Goal: Information Seeking & Learning: Learn about a topic

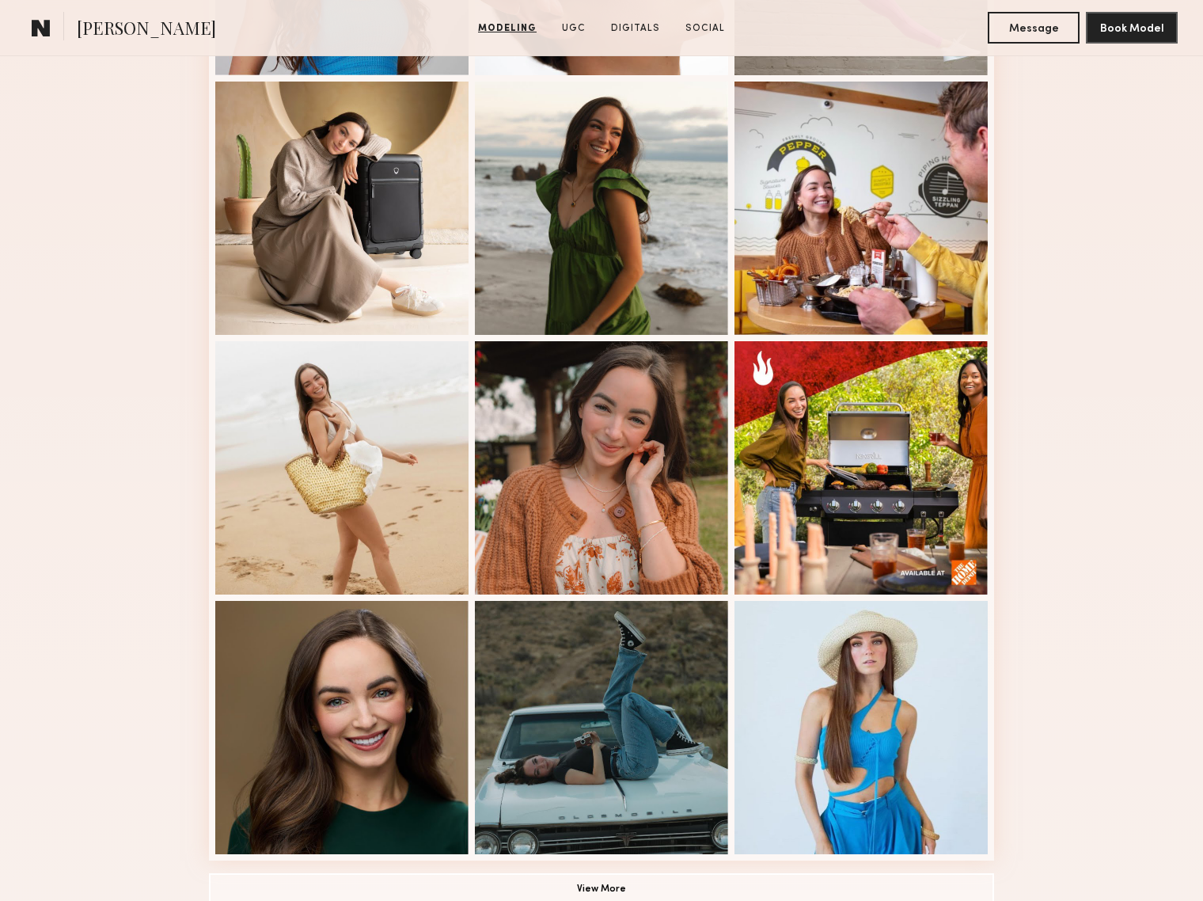
scroll to position [969, 0]
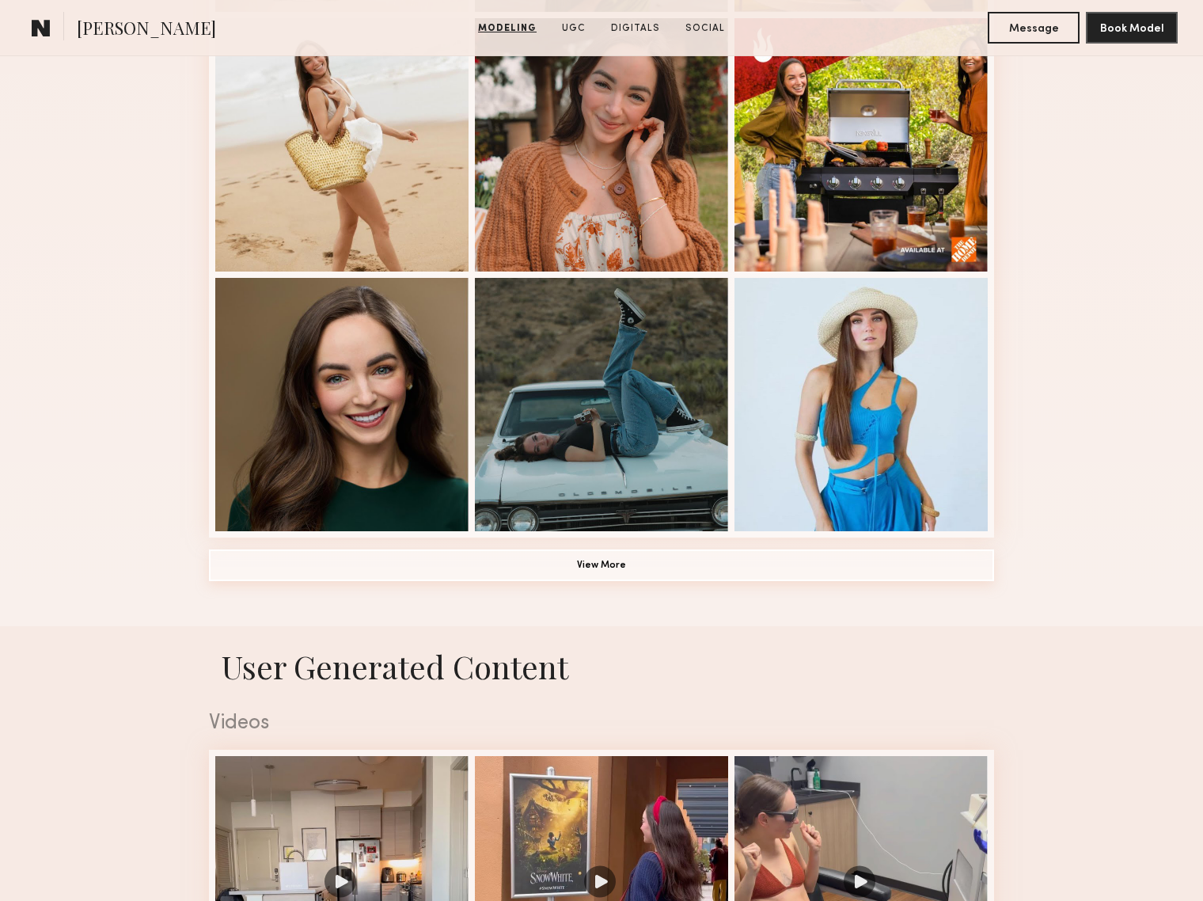
click at [692, 559] on button "View More" at bounding box center [601, 565] width 785 height 32
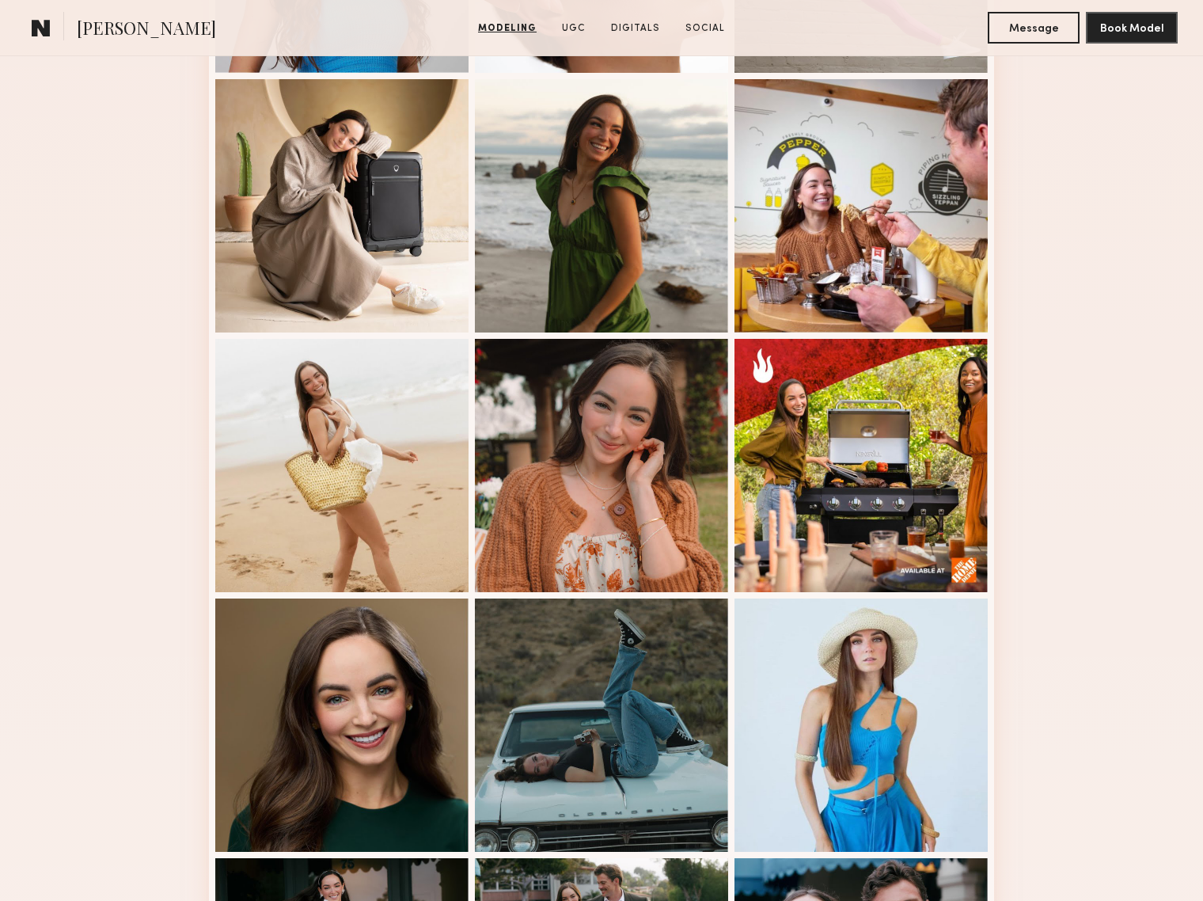
scroll to position [646, 0]
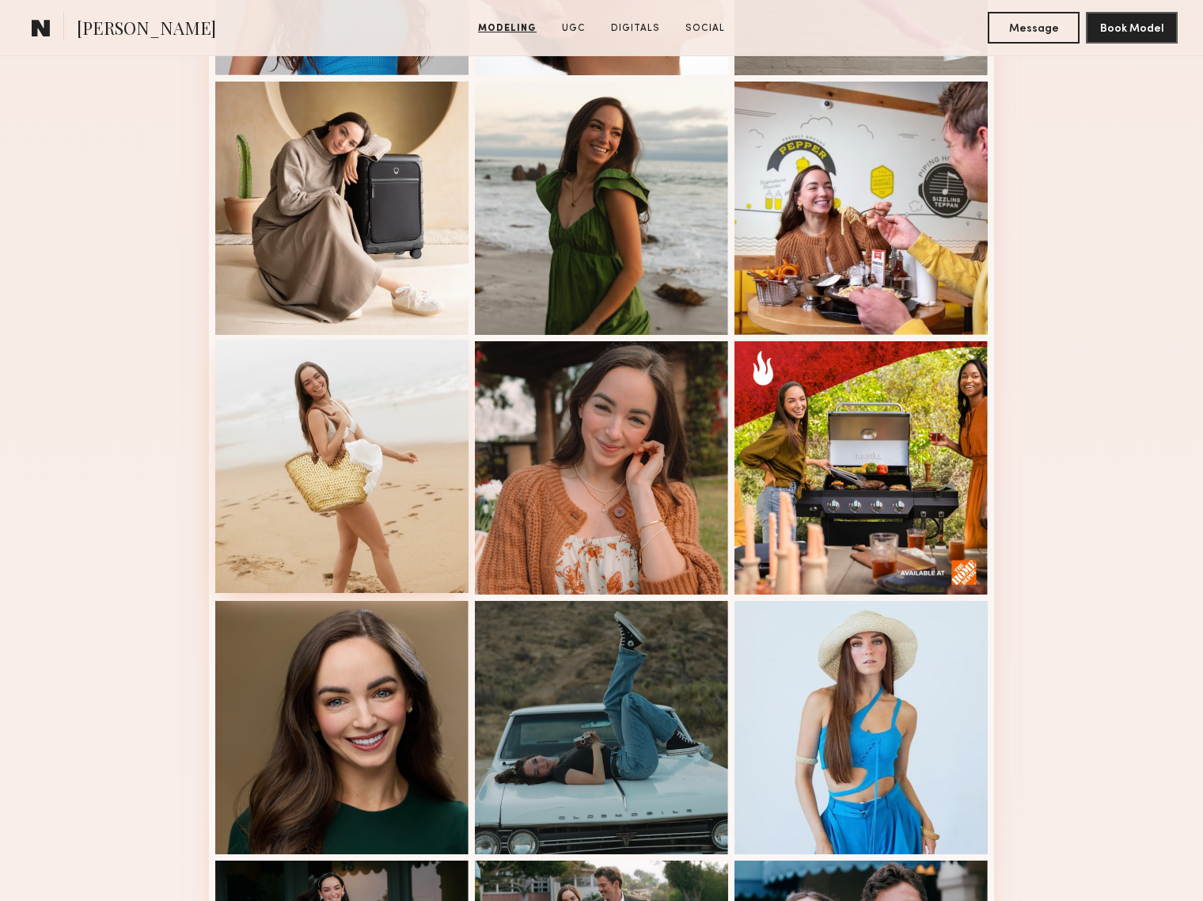
click at [365, 396] on div at bounding box center [341, 465] width 253 height 253
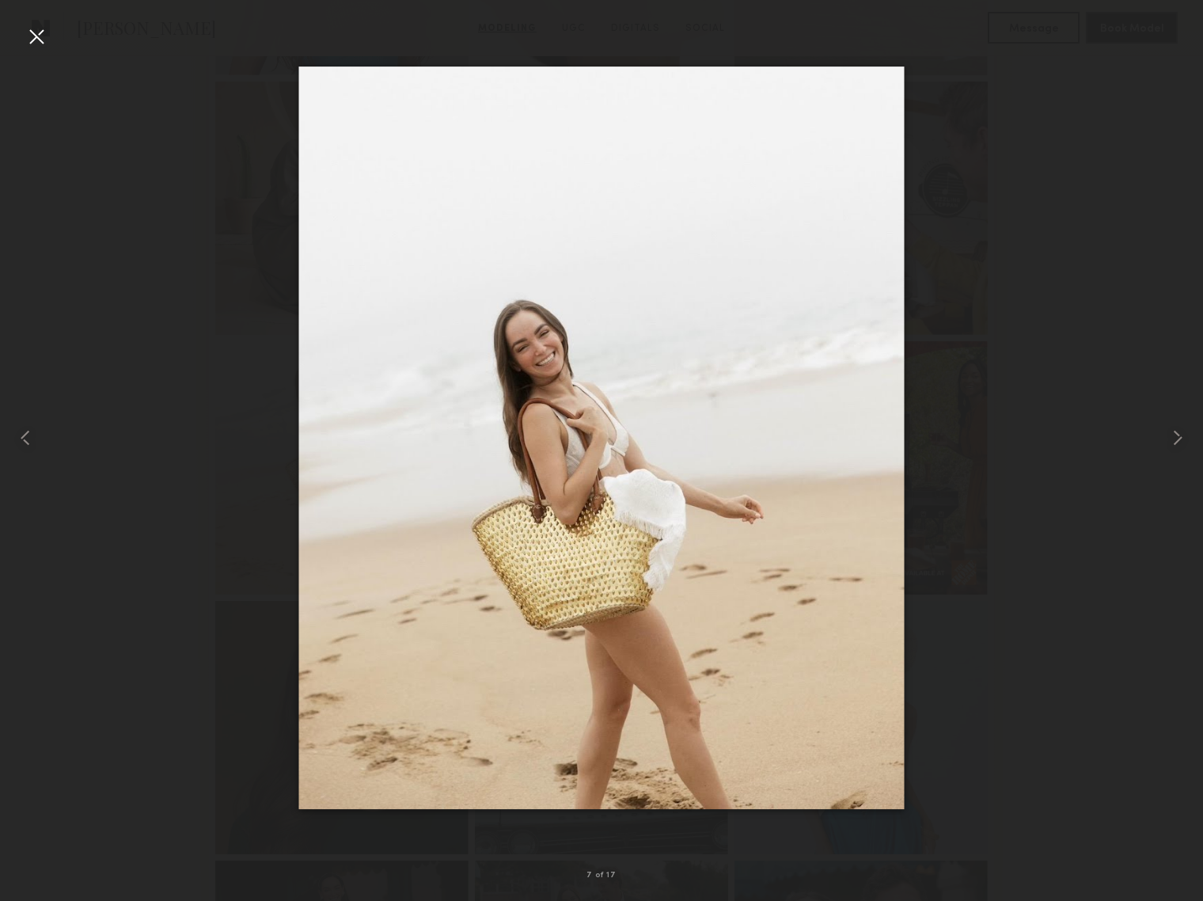
click at [30, 33] on div at bounding box center [36, 36] width 25 height 25
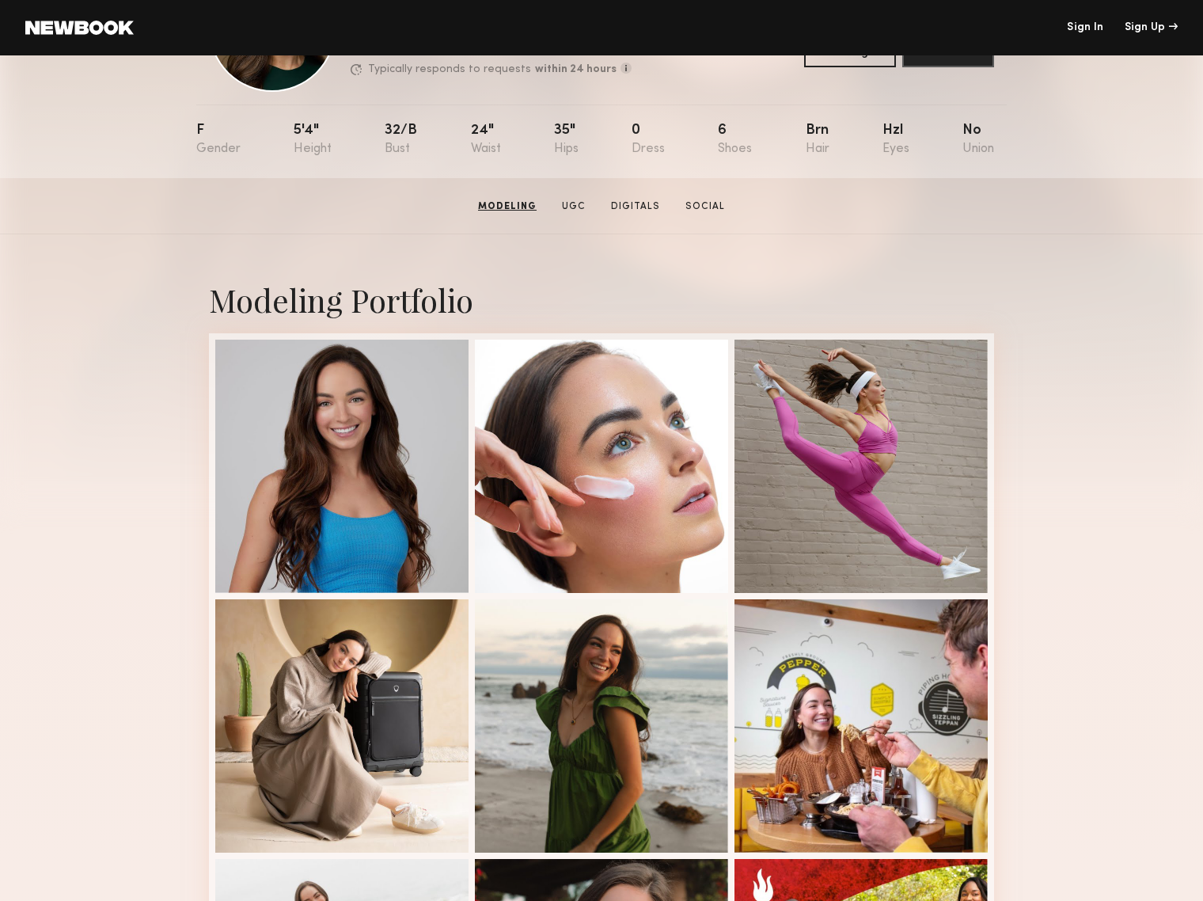
scroll to position [0, 0]
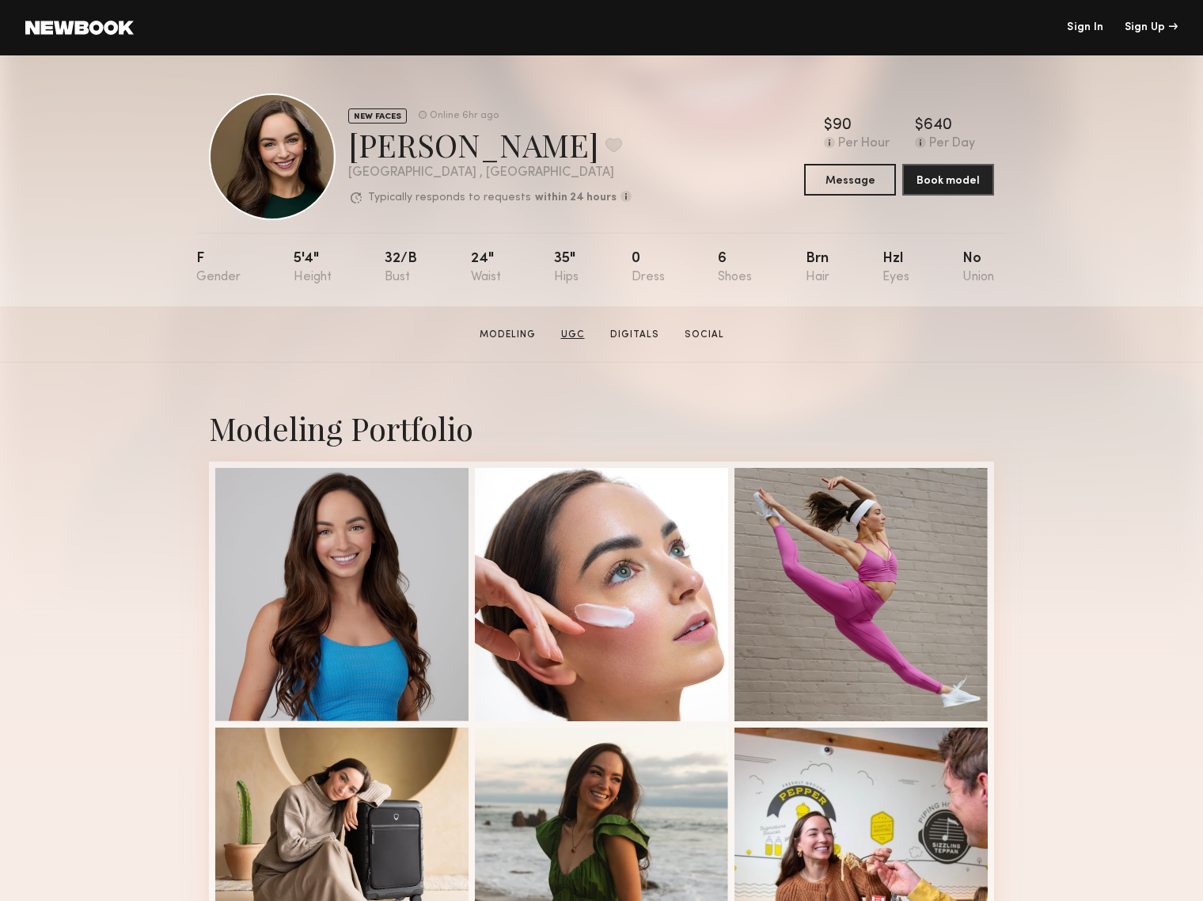
click at [572, 342] on link "UGC" at bounding box center [573, 335] width 36 height 14
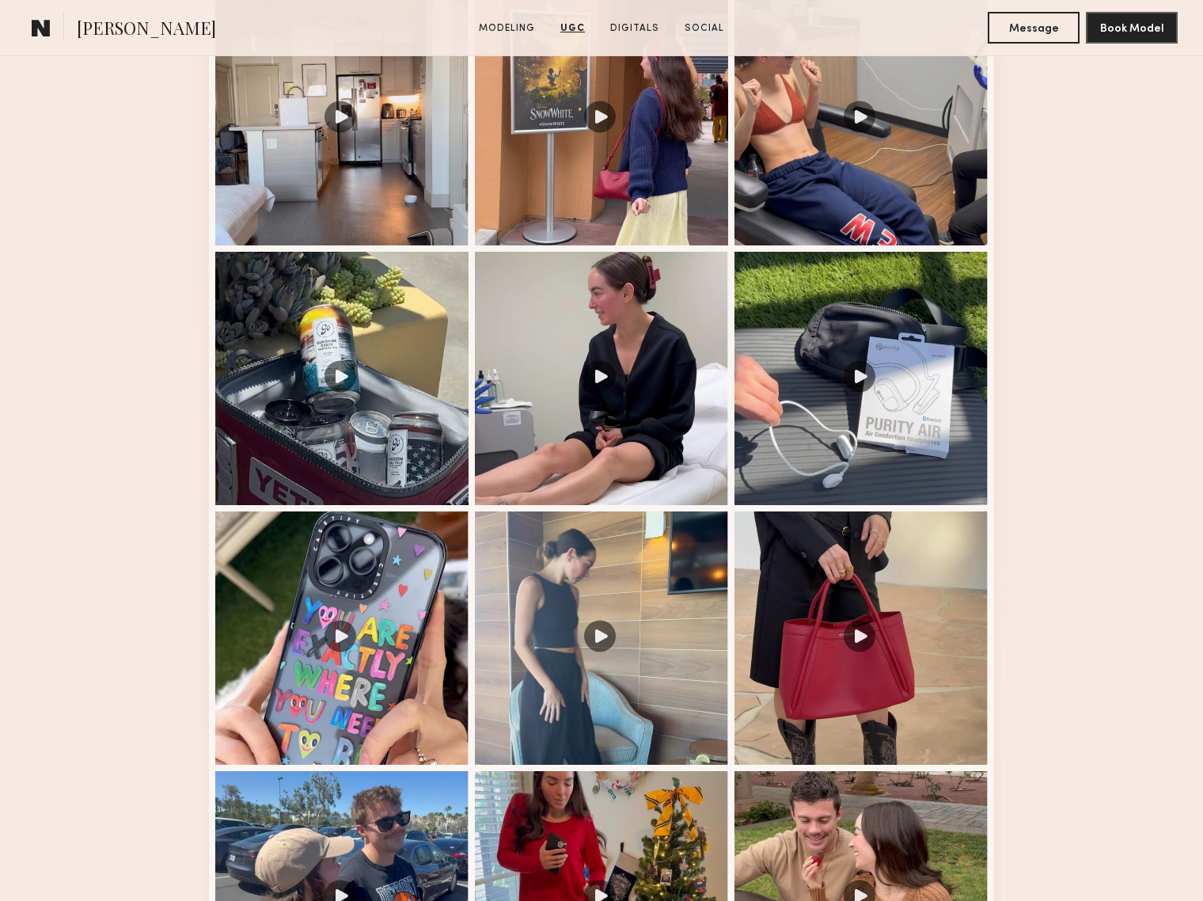
scroll to position [2141, 0]
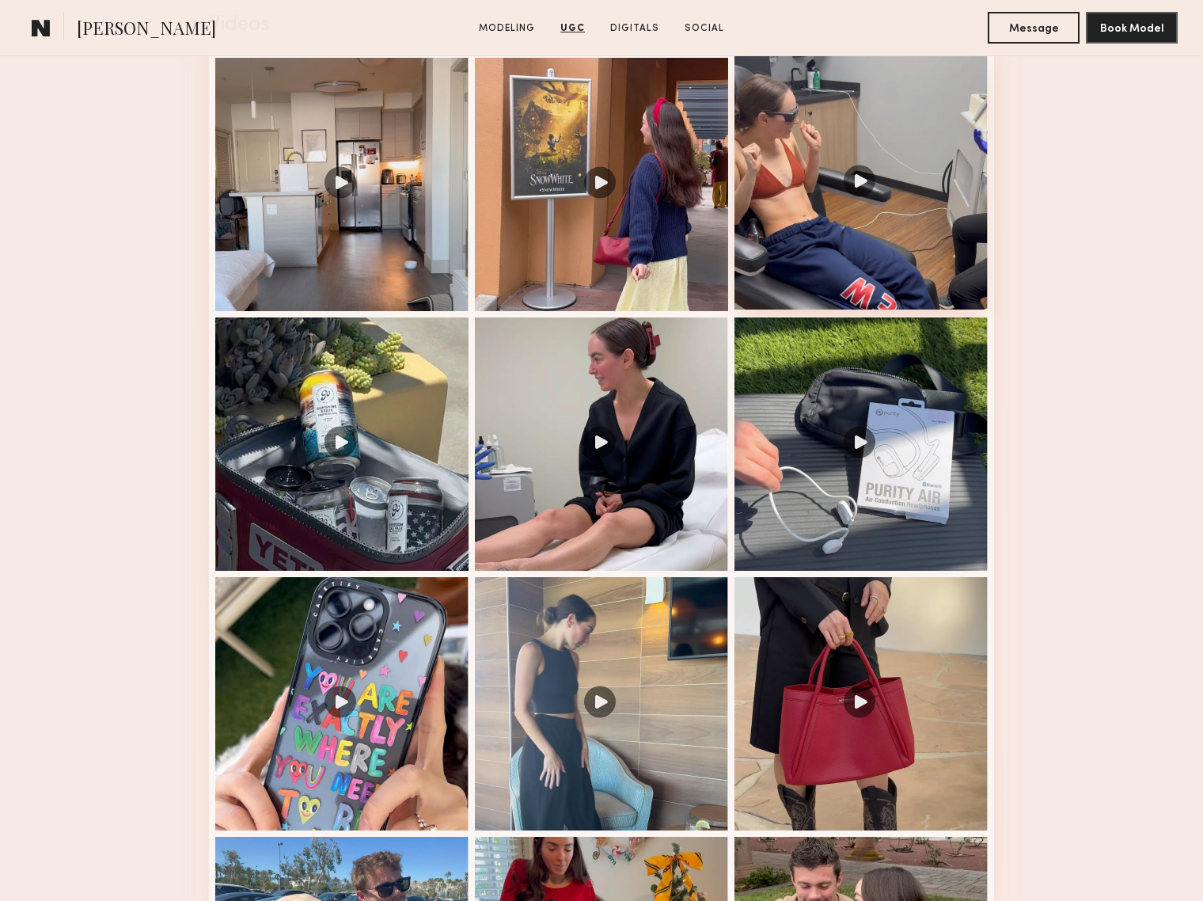
click at [868, 186] on div at bounding box center [860, 182] width 253 height 253
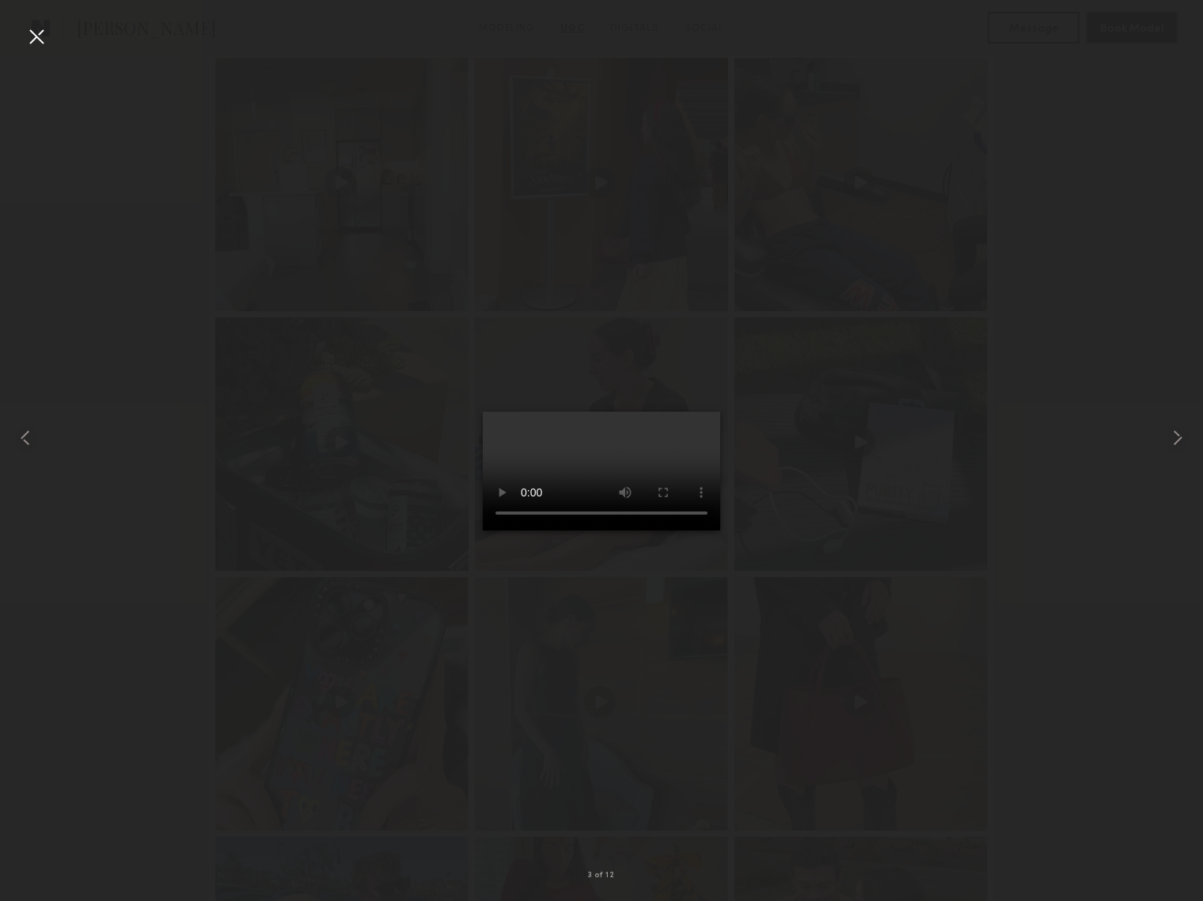
click at [1101, 104] on div at bounding box center [601, 437] width 1203 height 825
click at [34, 48] on div at bounding box center [36, 36] width 25 height 25
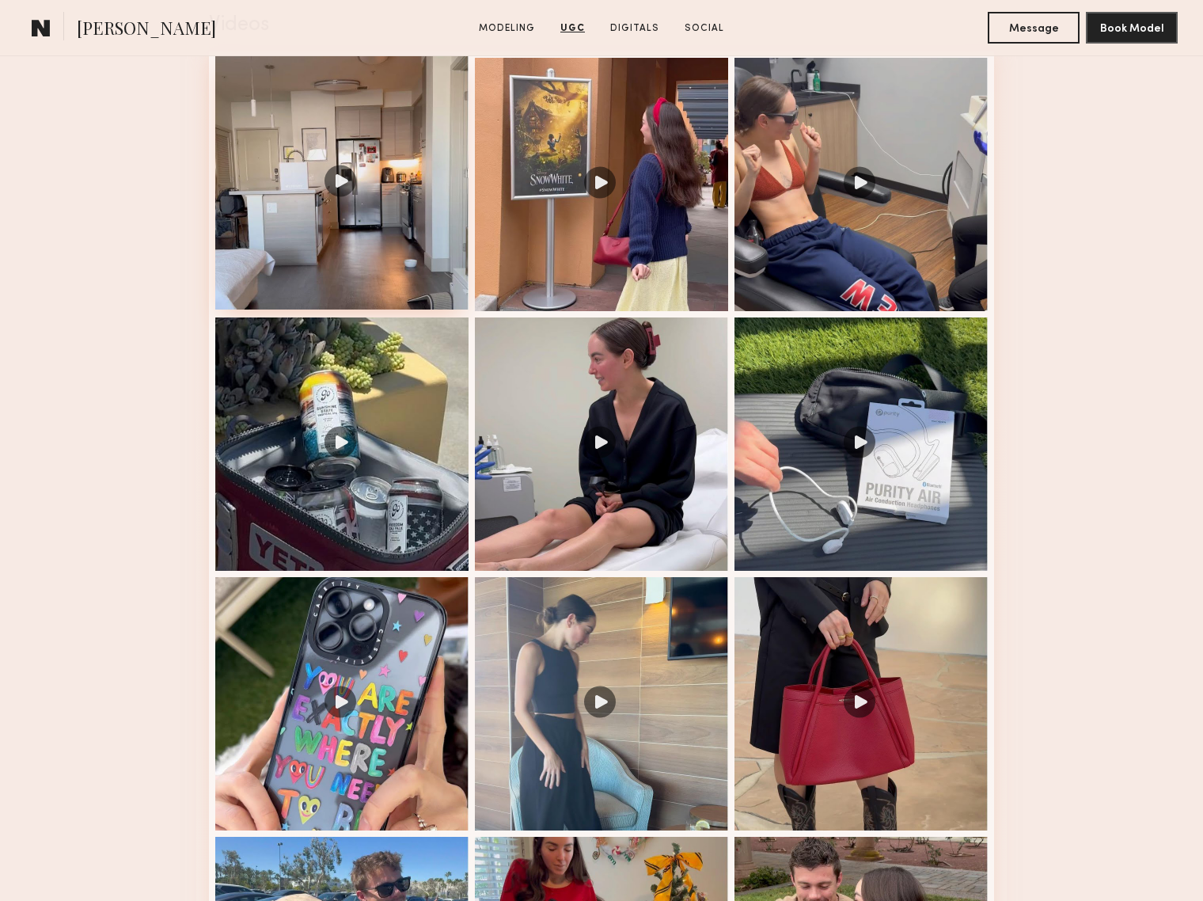
click at [324, 188] on div at bounding box center [341, 182] width 253 height 253
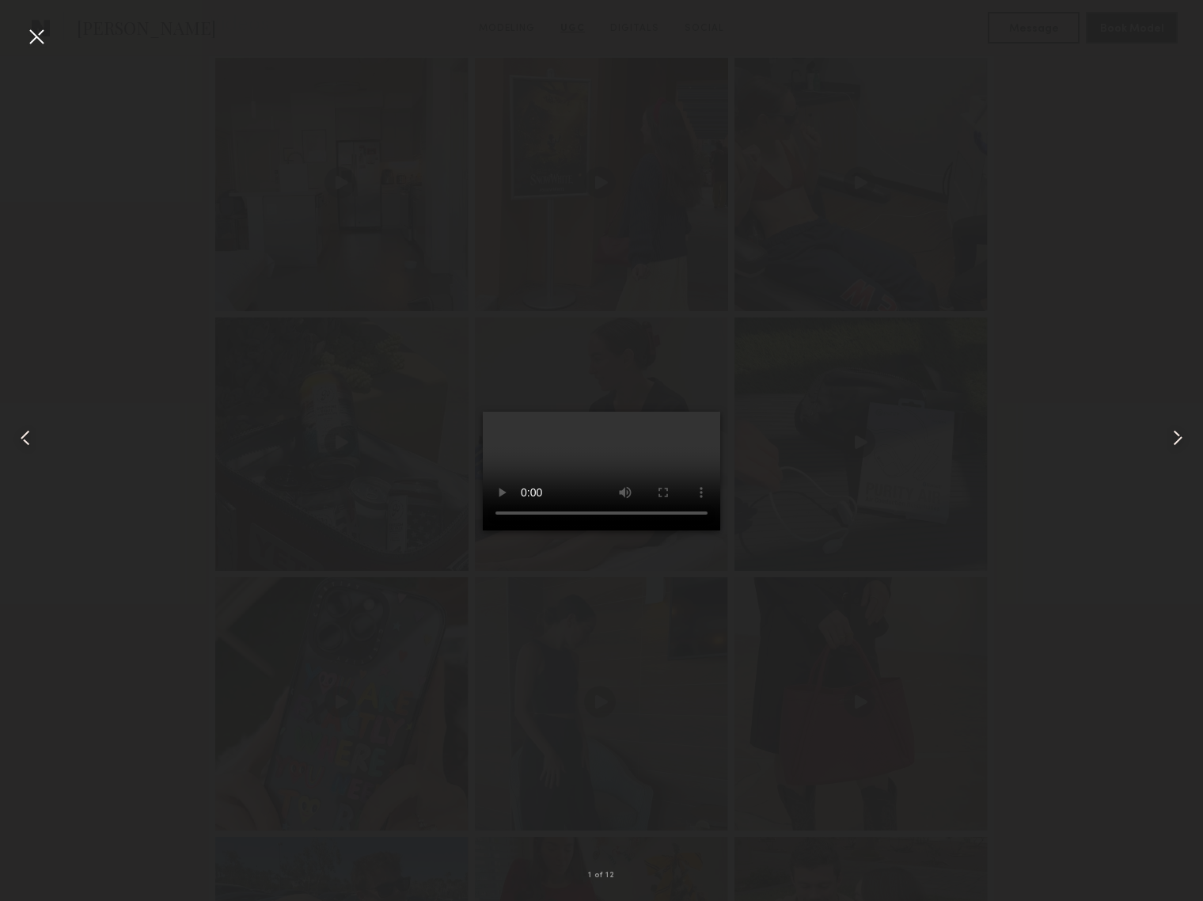
click at [53, 36] on div at bounding box center [601, 437] width 1203 height 825
click at [43, 38] on div at bounding box center [36, 36] width 25 height 25
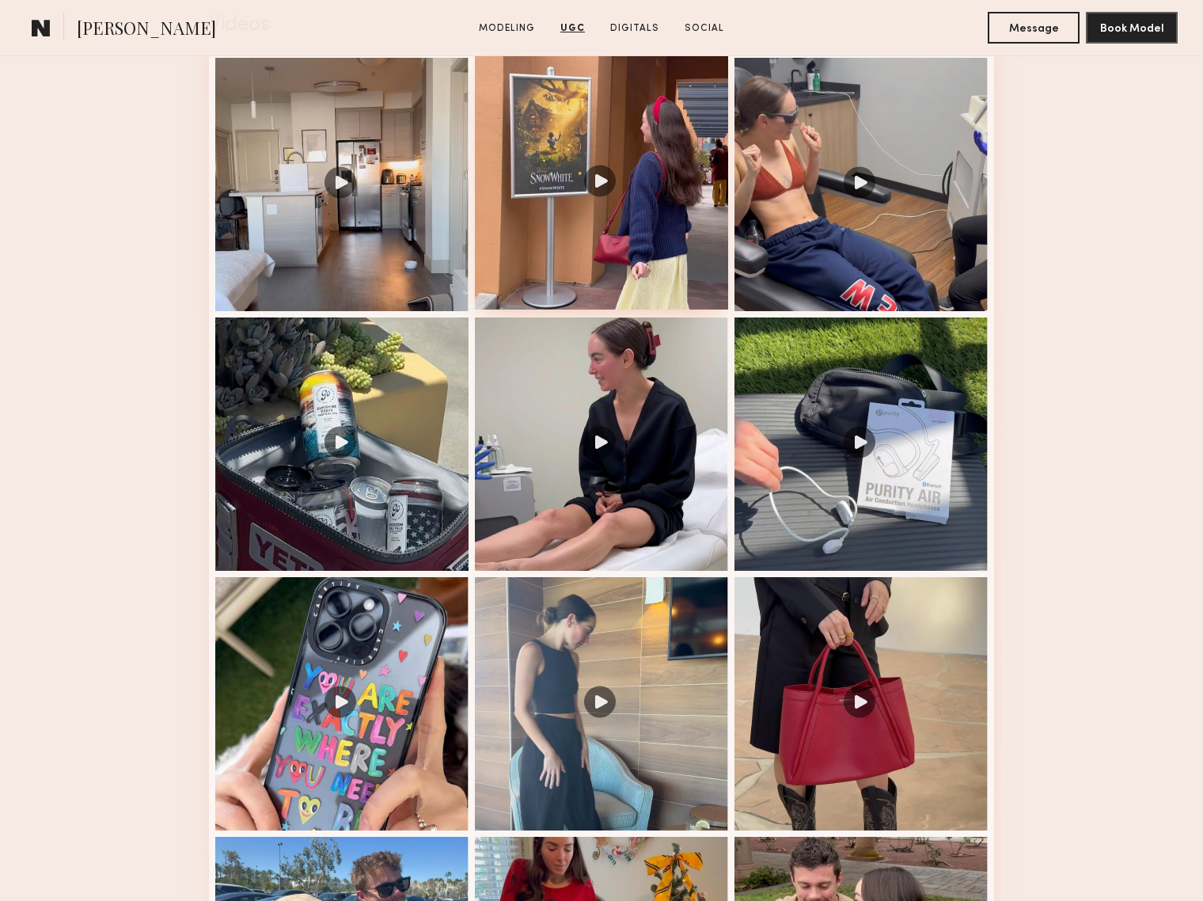
click at [602, 195] on div at bounding box center [601, 182] width 253 height 253
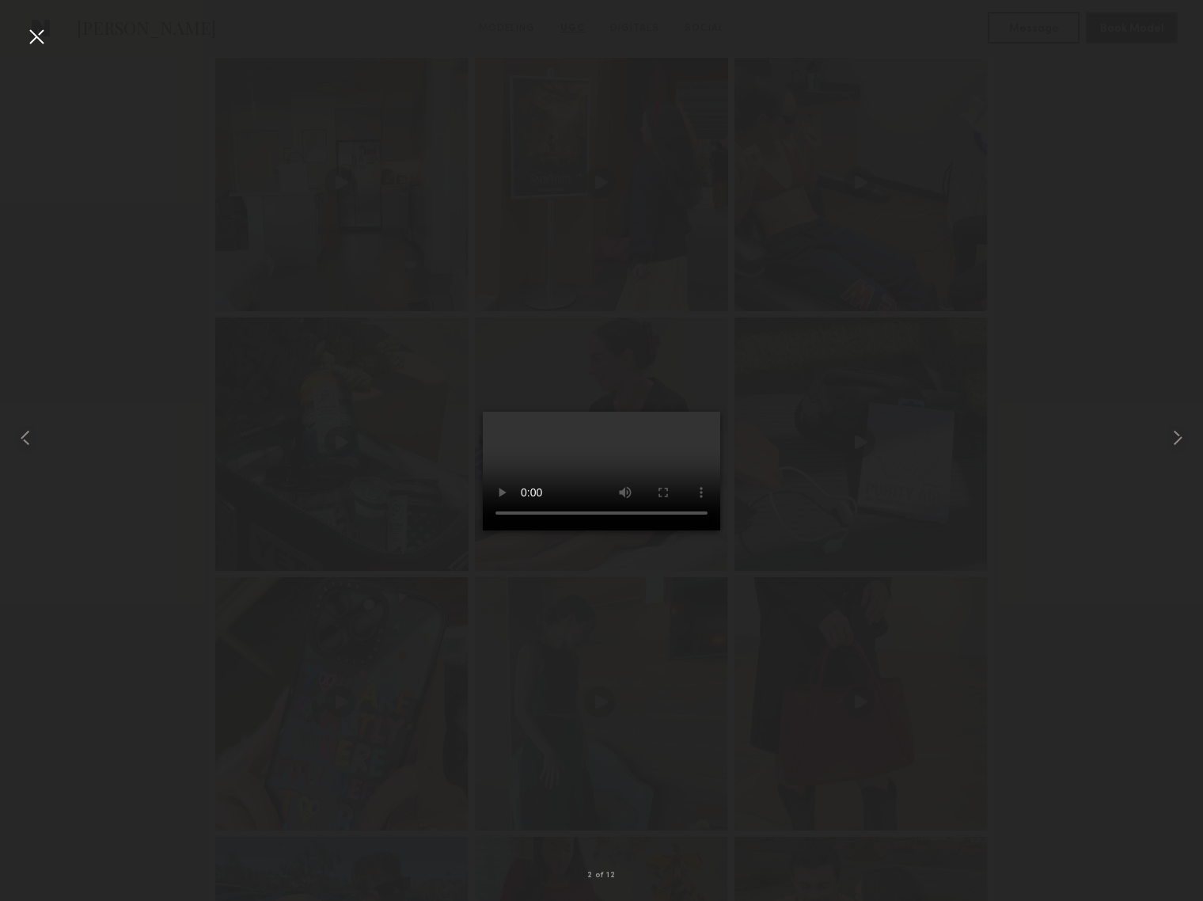
click at [39, 36] on div at bounding box center [36, 36] width 25 height 25
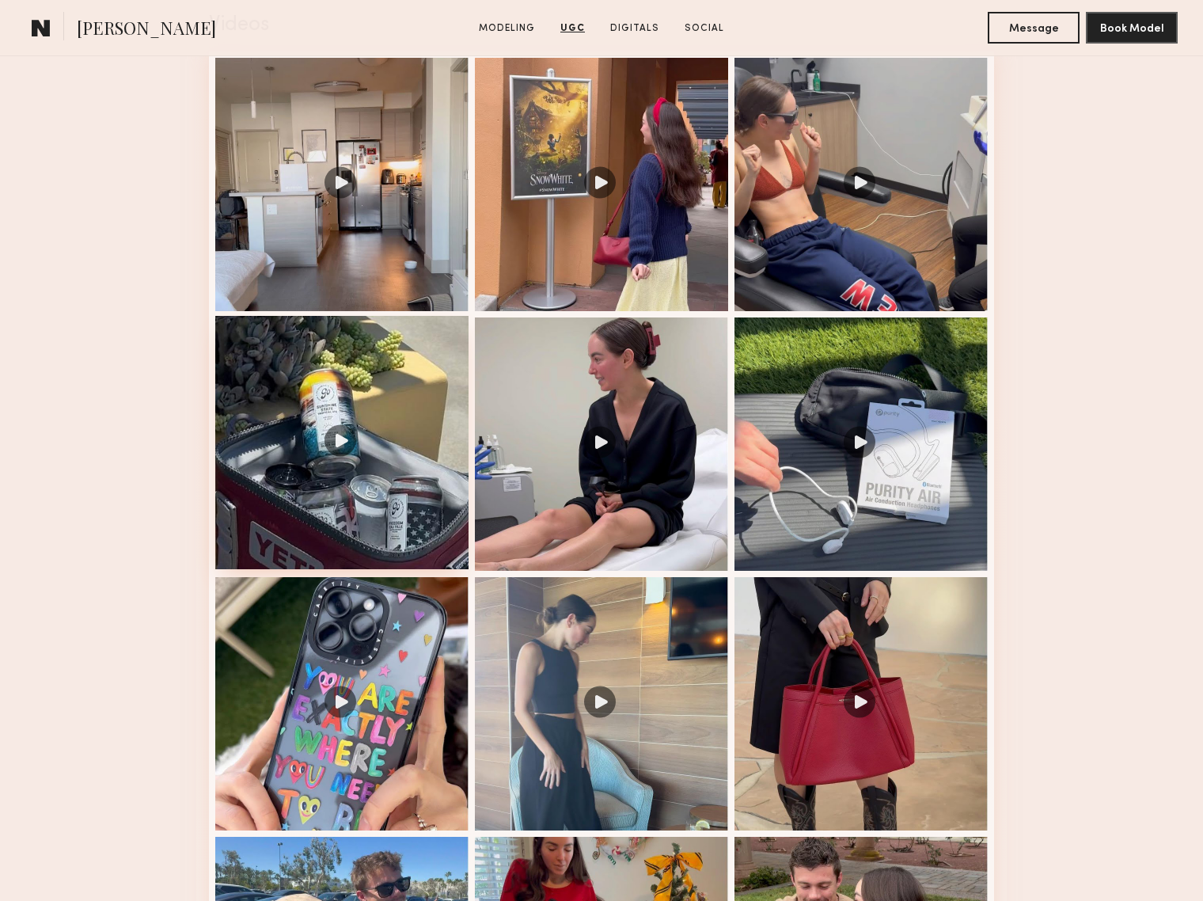
click at [364, 394] on div at bounding box center [341, 442] width 253 height 253
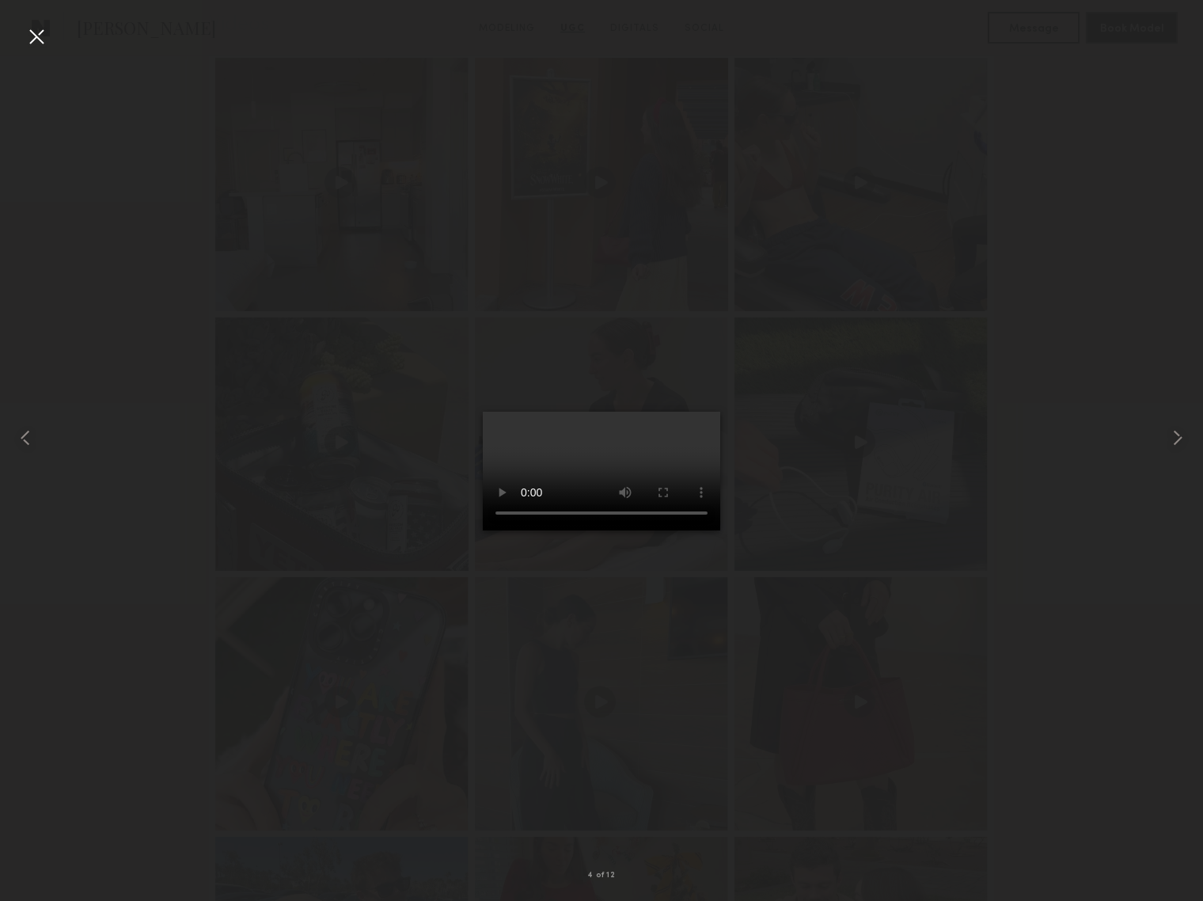
click at [36, 33] on div at bounding box center [36, 36] width 25 height 25
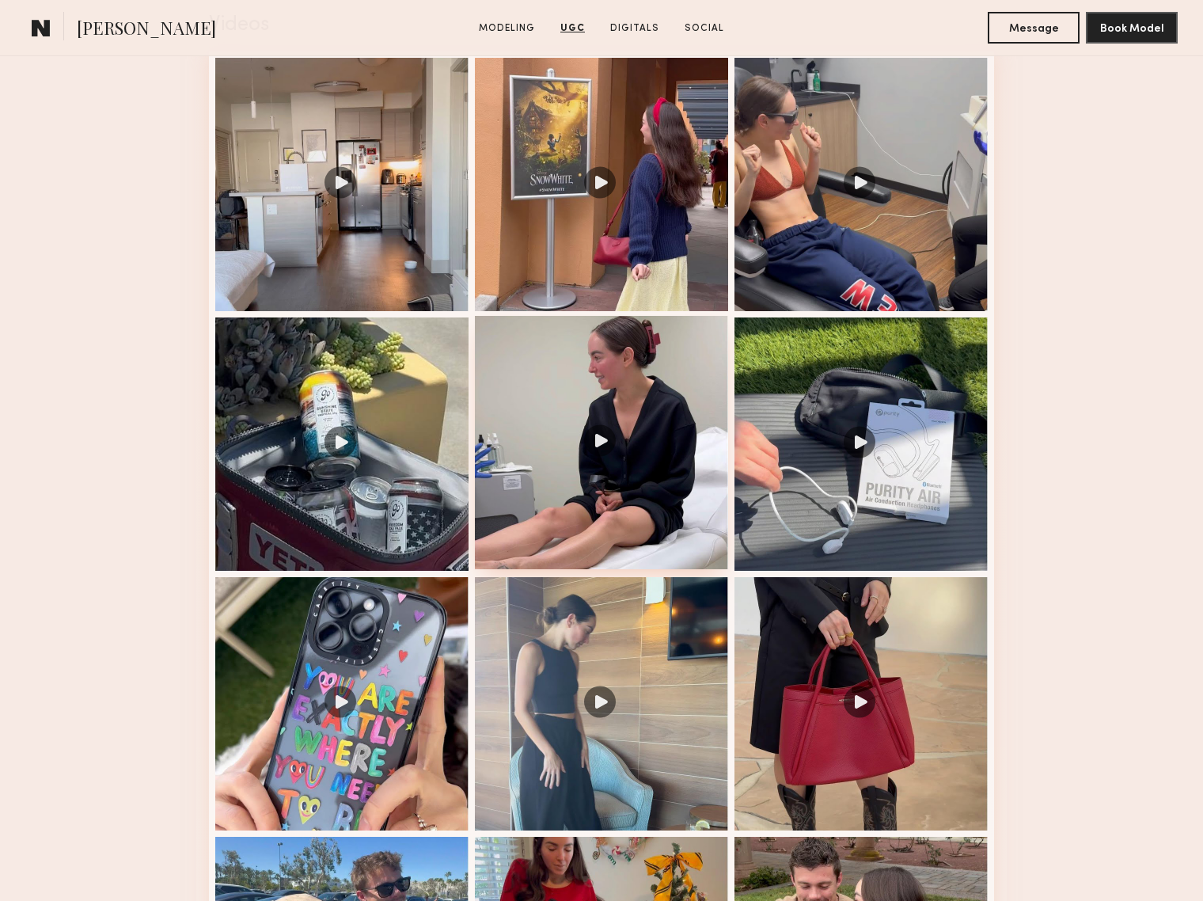
click at [652, 442] on div at bounding box center [601, 442] width 253 height 253
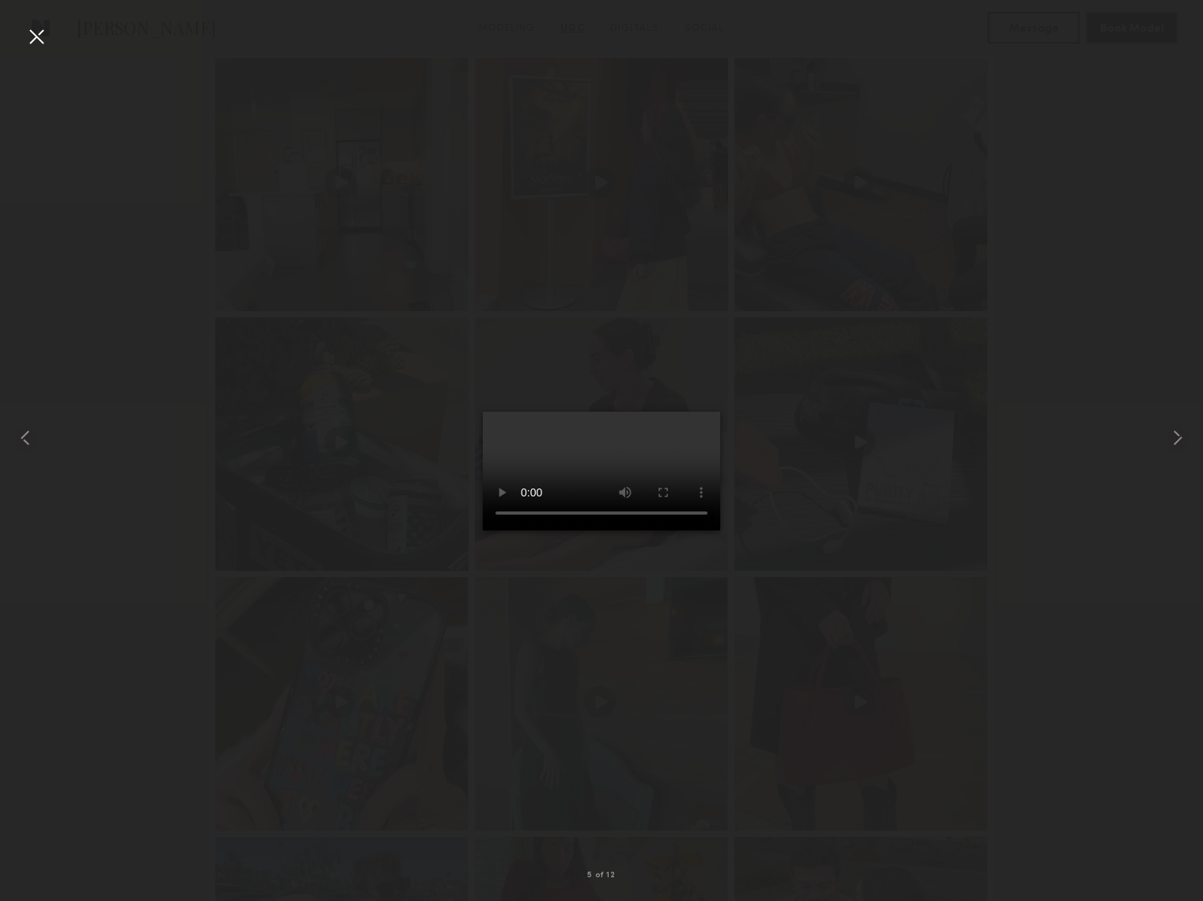
click at [977, 471] on div at bounding box center [601, 437] width 1203 height 825
click at [34, 38] on div at bounding box center [36, 36] width 25 height 25
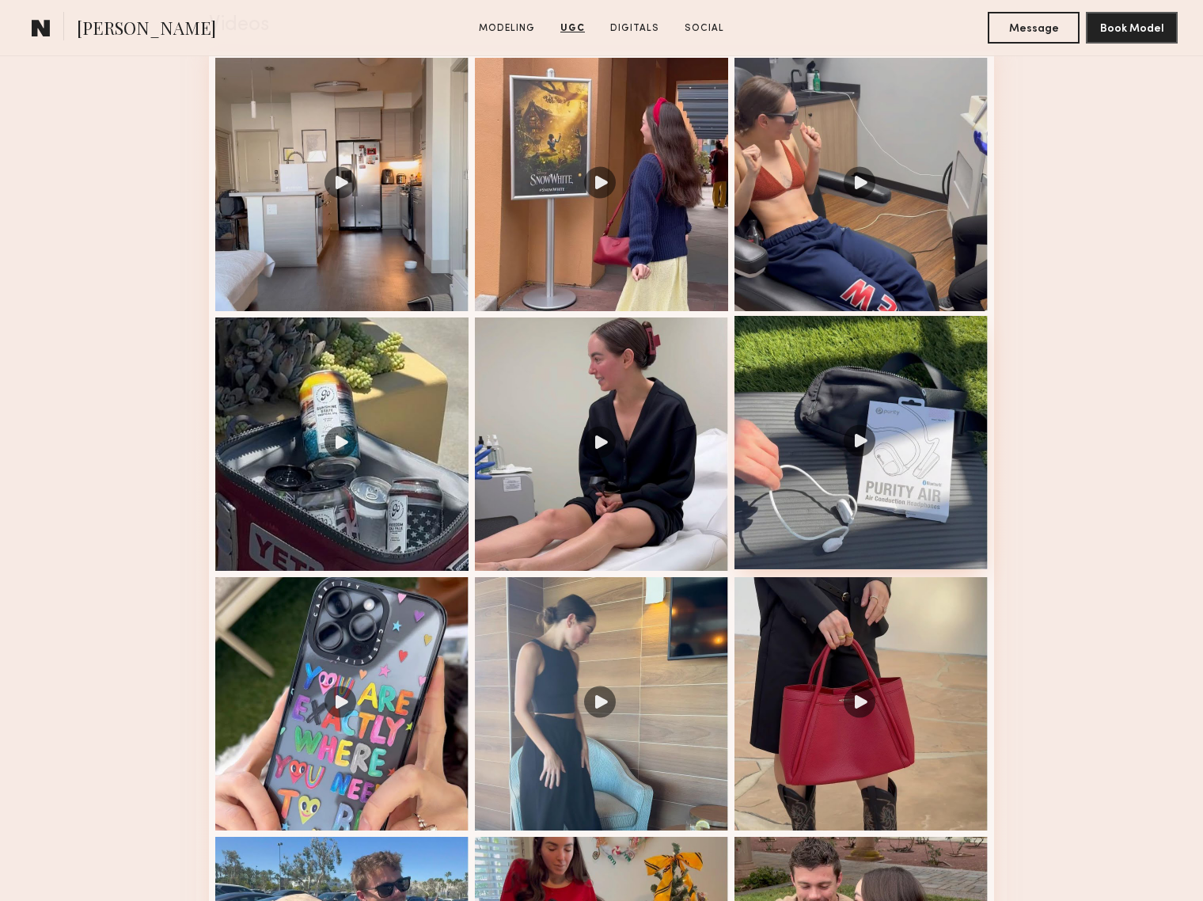
click at [860, 462] on div at bounding box center [860, 442] width 253 height 253
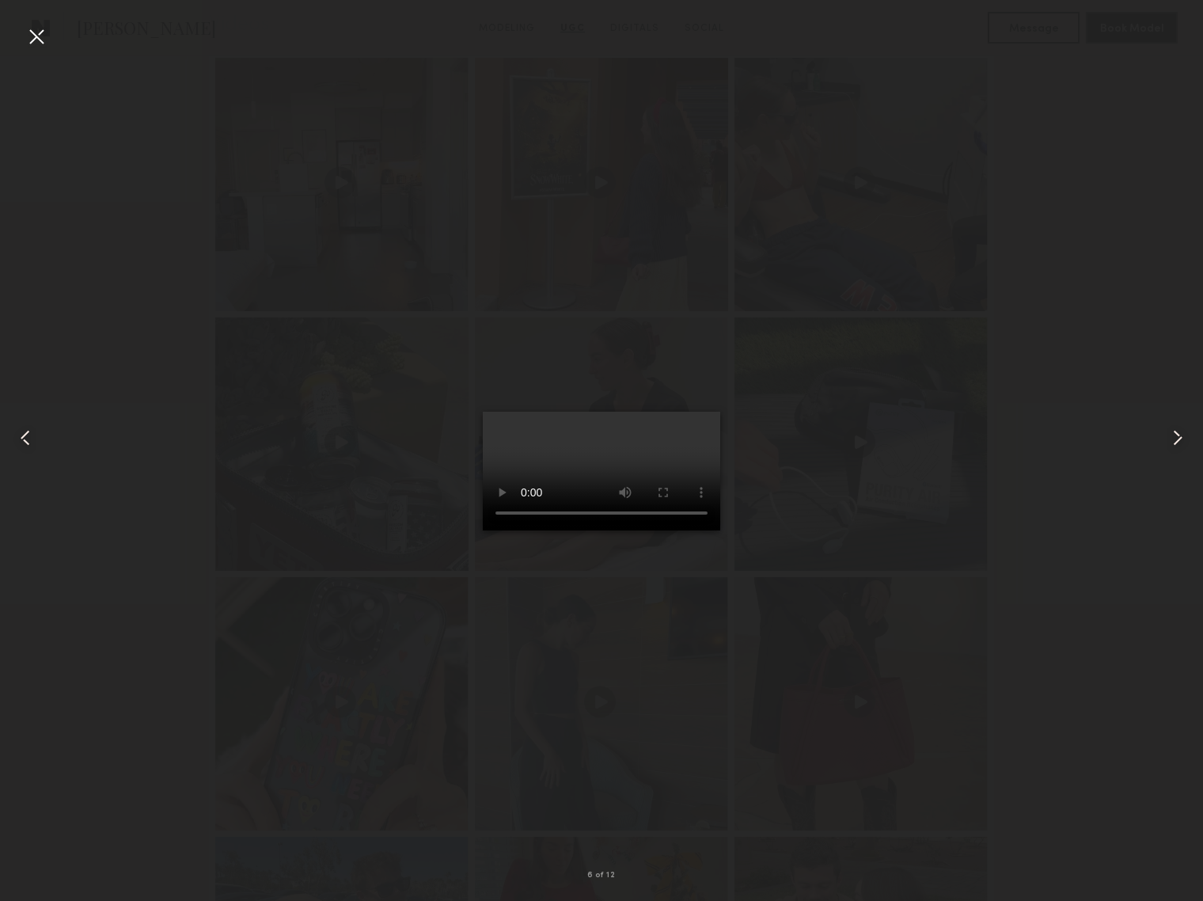
click at [1180, 441] on common-icon at bounding box center [1177, 437] width 25 height 25
click at [1176, 440] on common-icon at bounding box center [1177, 437] width 25 height 25
click at [1175, 438] on common-icon at bounding box center [1177, 437] width 25 height 25
click at [957, 650] on div at bounding box center [601, 437] width 1203 height 825
click at [1171, 437] on common-icon at bounding box center [1177, 437] width 25 height 25
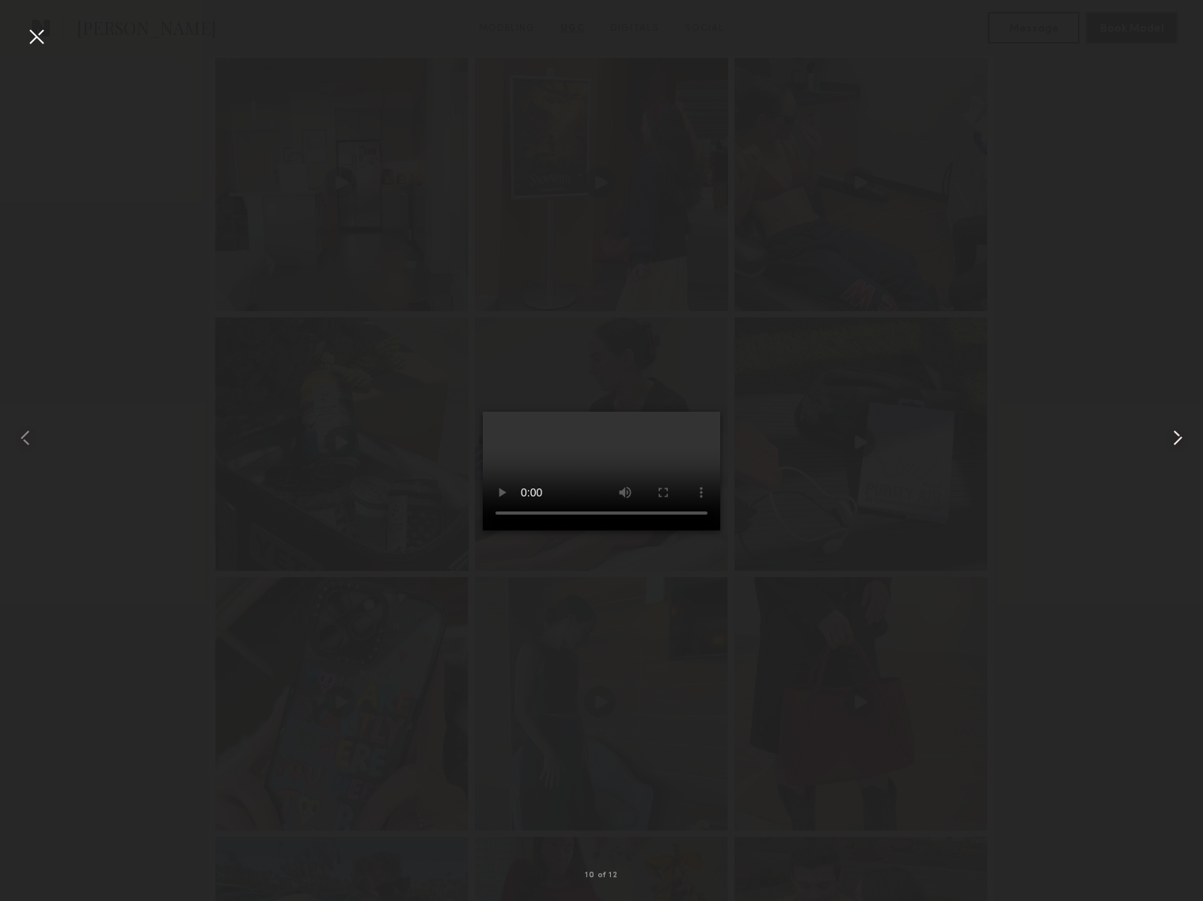
click at [1181, 439] on common-icon at bounding box center [1177, 437] width 25 height 25
click at [1181, 449] on common-icon at bounding box center [1177, 437] width 25 height 25
click at [1183, 440] on common-icon at bounding box center [1177, 437] width 25 height 25
click at [1177, 435] on common-icon at bounding box center [1177, 437] width 25 height 25
click at [35, 43] on div at bounding box center [36, 36] width 25 height 25
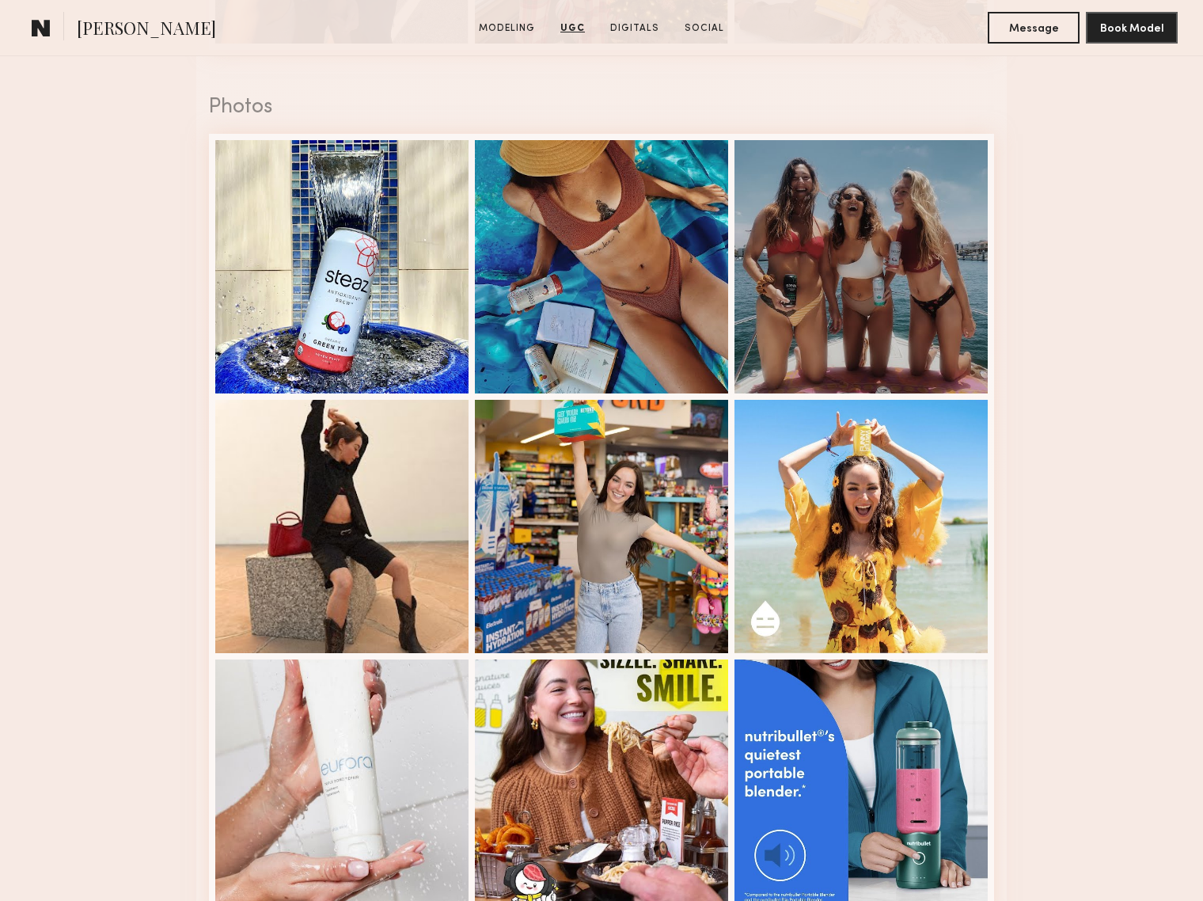
scroll to position [3271, 0]
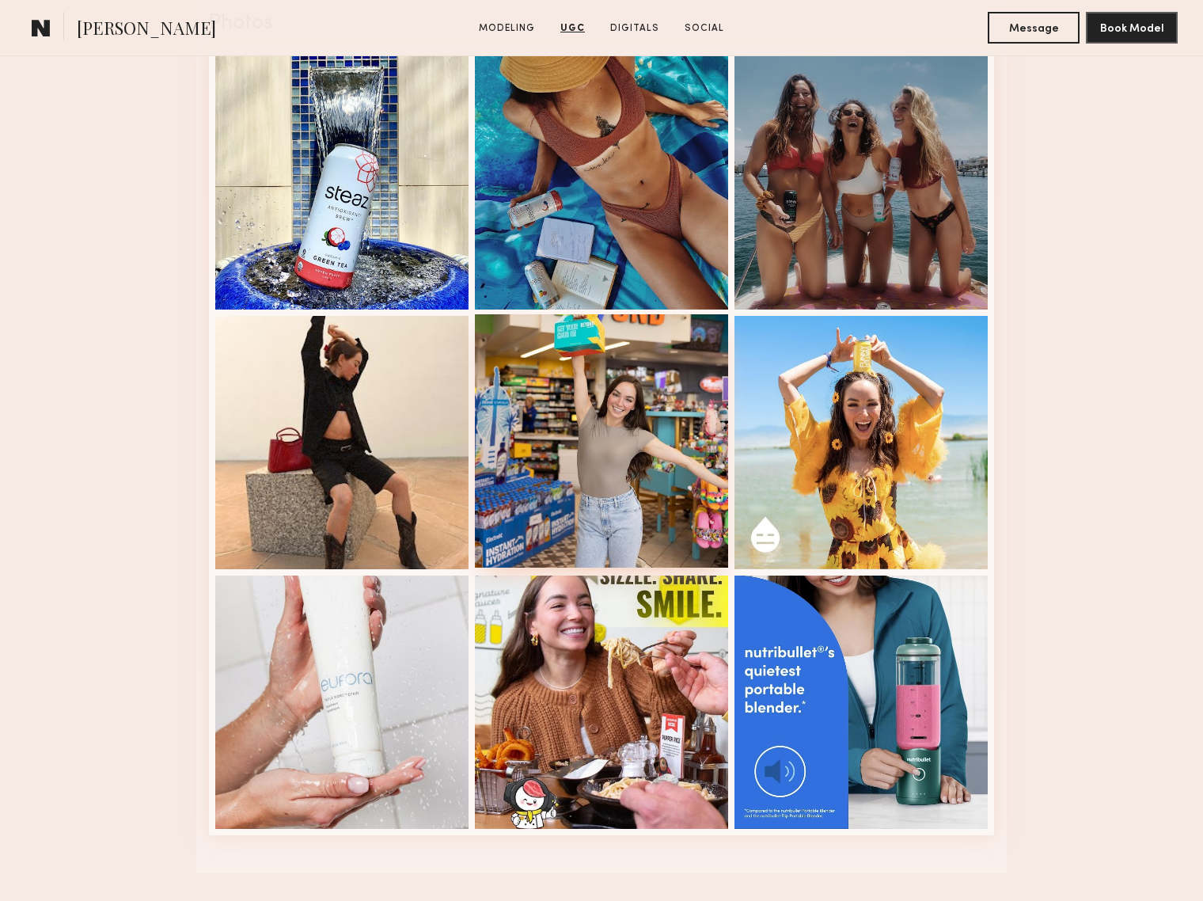
click at [590, 418] on div at bounding box center [601, 440] width 253 height 253
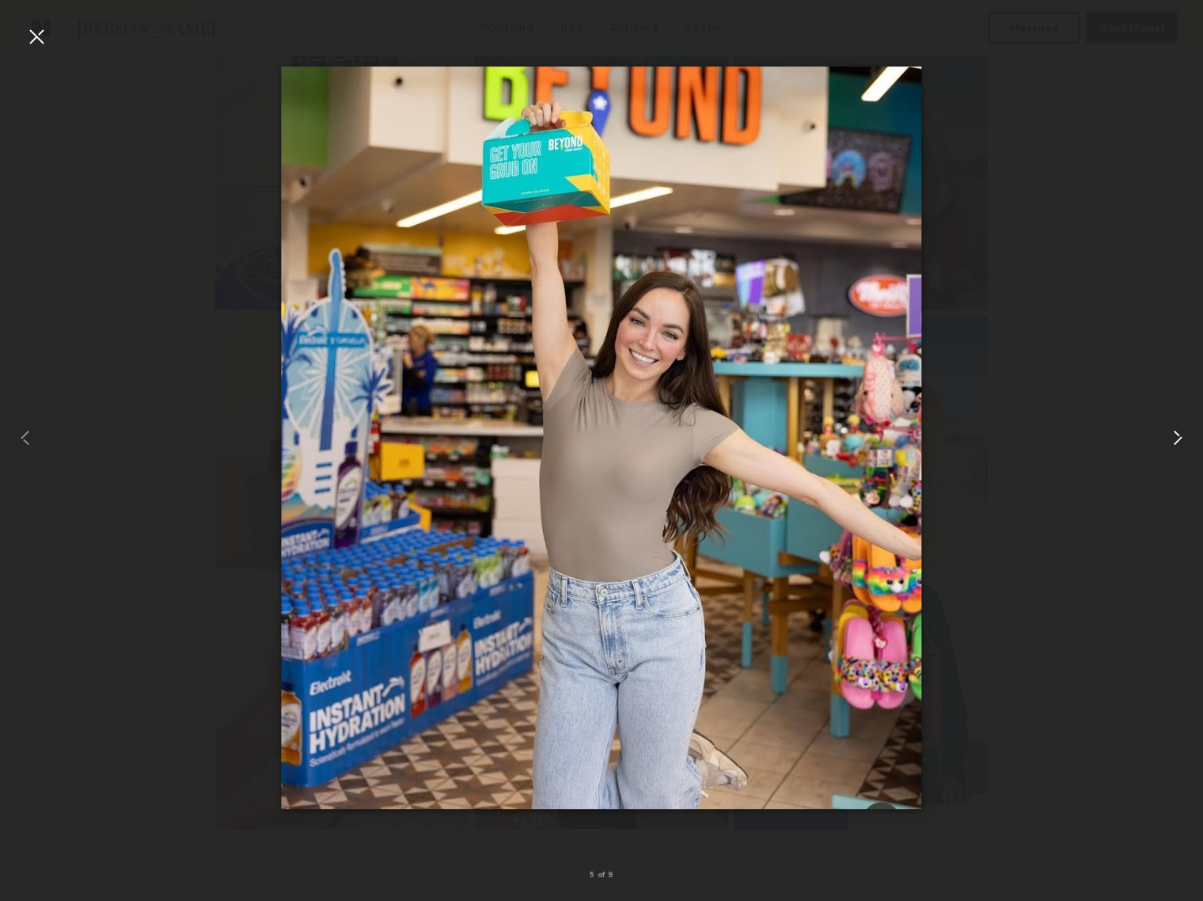
click at [1177, 438] on common-icon at bounding box center [1177, 437] width 25 height 25
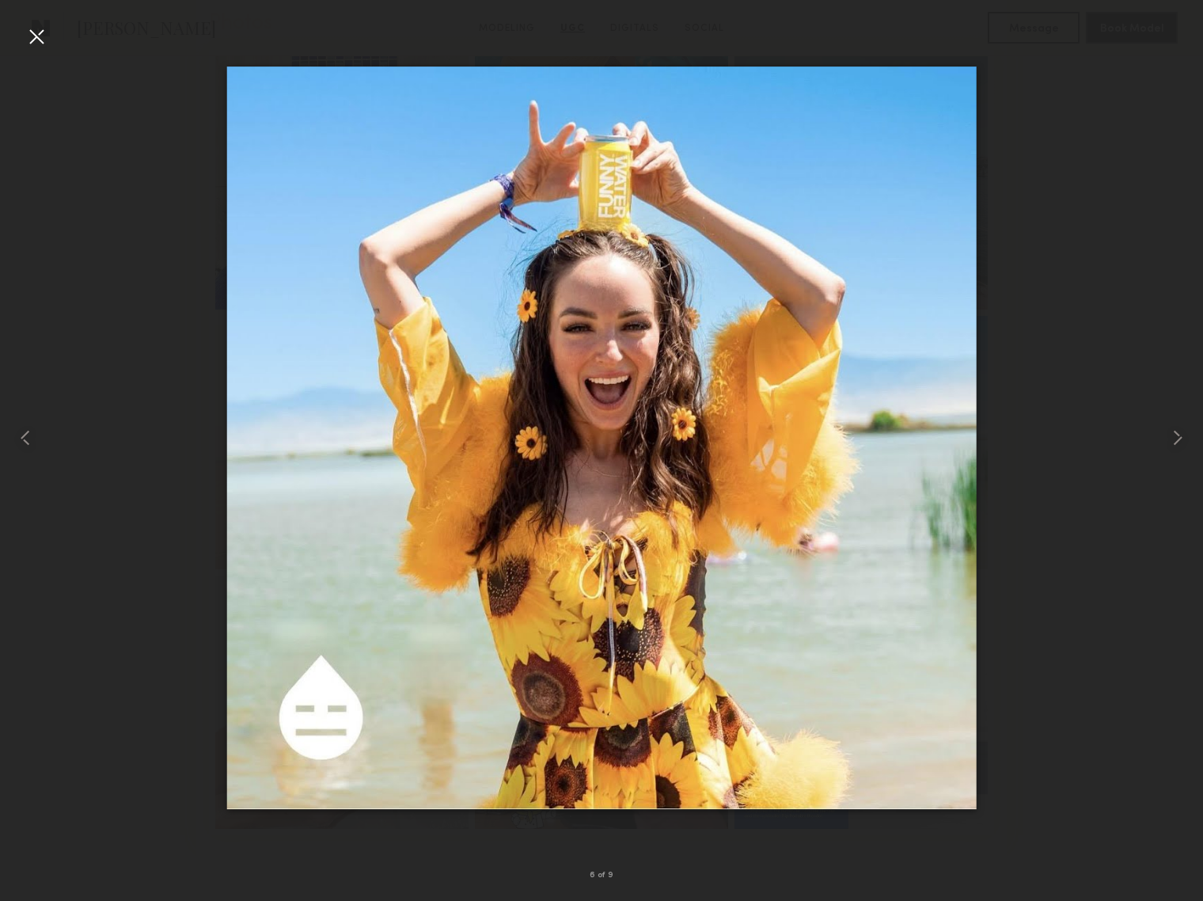
click at [46, 31] on div at bounding box center [36, 36] width 25 height 25
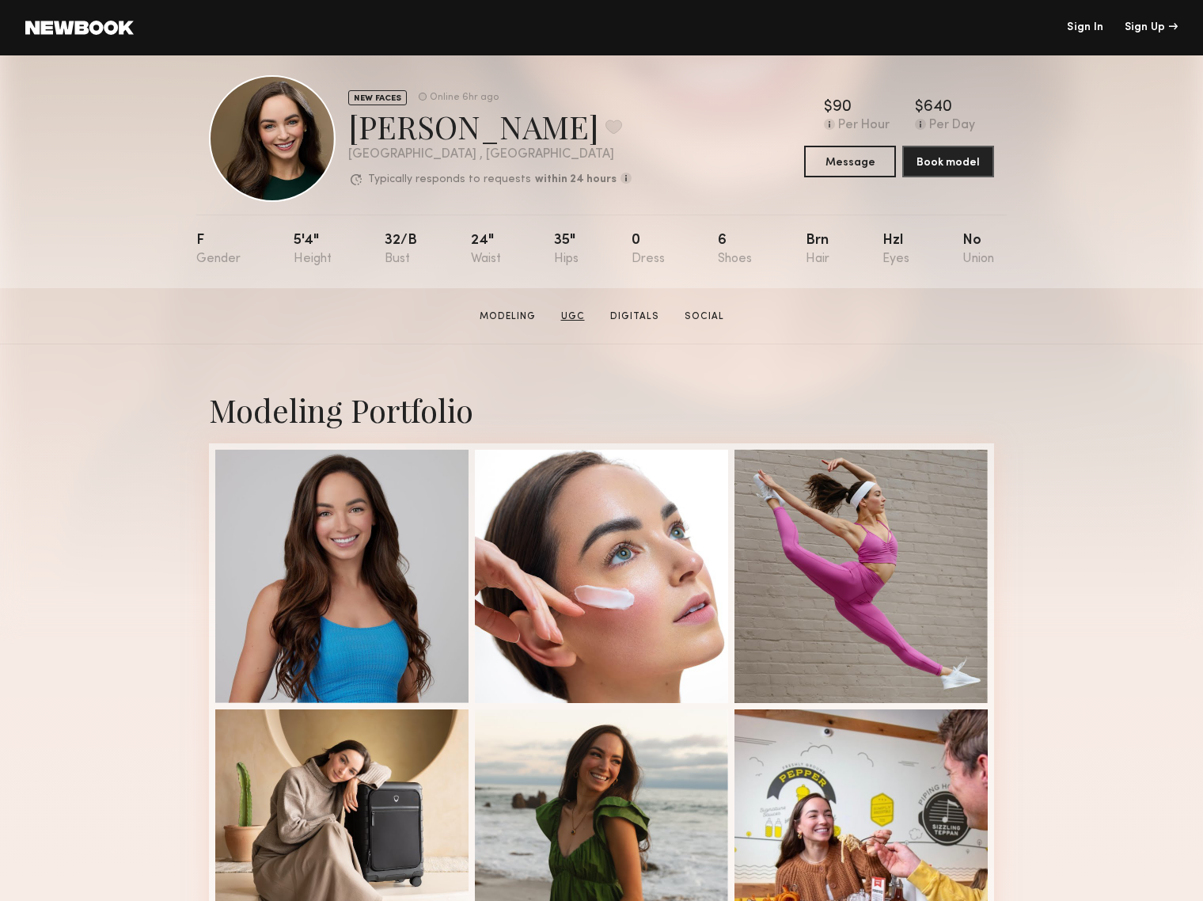
scroll to position [0, 0]
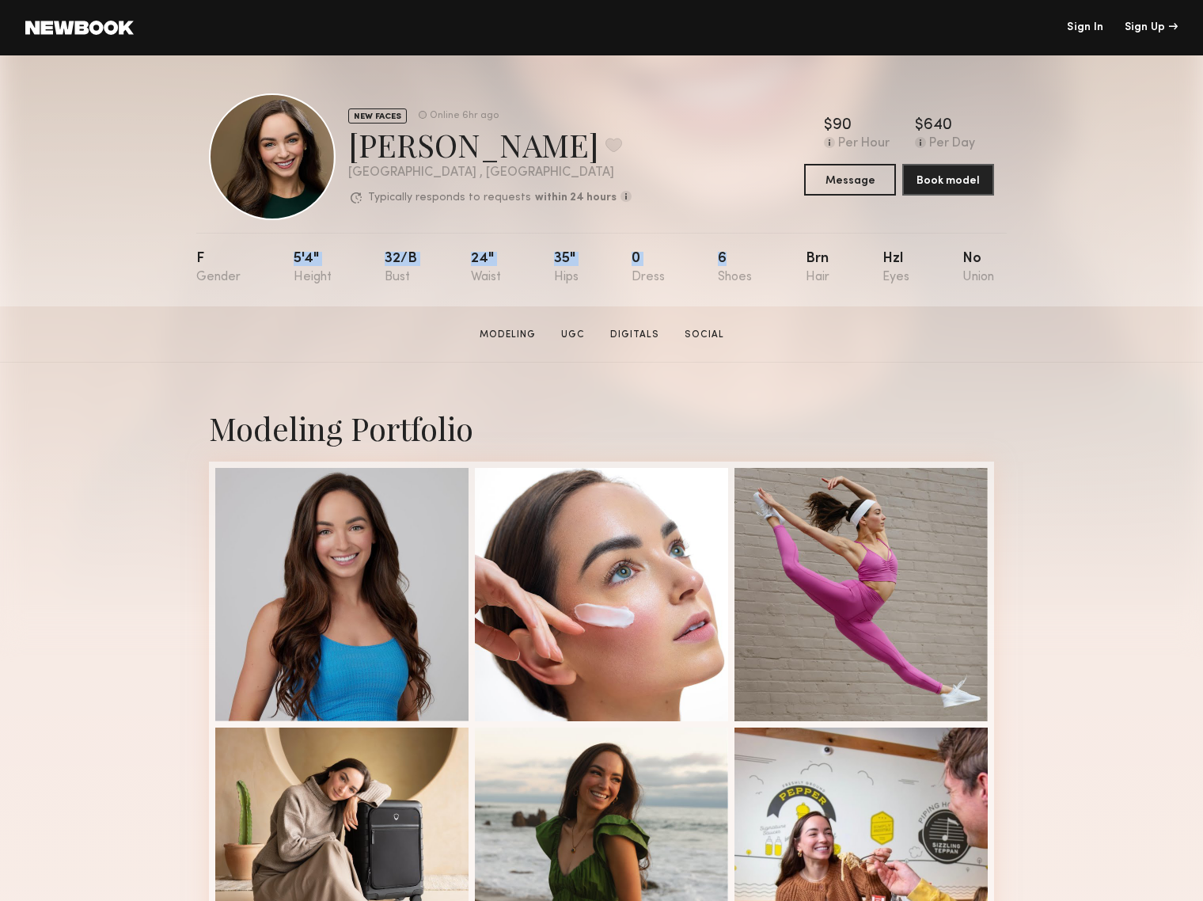
drag, startPoint x: 294, startPoint y: 259, endPoint x: 736, endPoint y: 285, distance: 442.3
click at [736, 285] on nb-model-profile-props "F 5'4" 32/b 24" 35" 0 6 Brn Hzl No" at bounding box center [601, 270] width 810 height 74
click at [305, 279] on div "5'4"" at bounding box center [313, 268] width 38 height 32
click at [928, 352] on section "[PERSON_NAME] Modeling UGC Digitals Social Message Book Model" at bounding box center [601, 334] width 1203 height 56
